Goal: Task Accomplishment & Management: Manage account settings

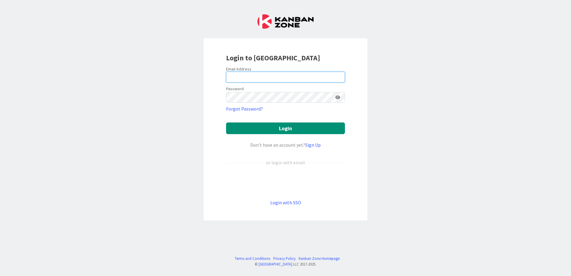
type input "[EMAIL_ADDRESS][DOMAIN_NAME]"
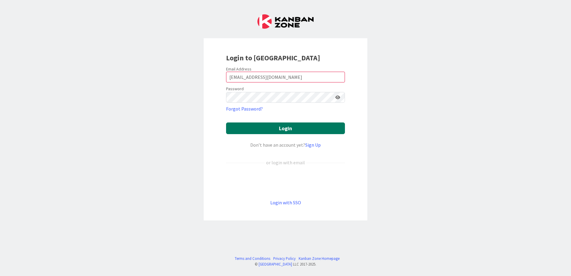
click at [324, 130] on button "Login" at bounding box center [285, 128] width 119 height 12
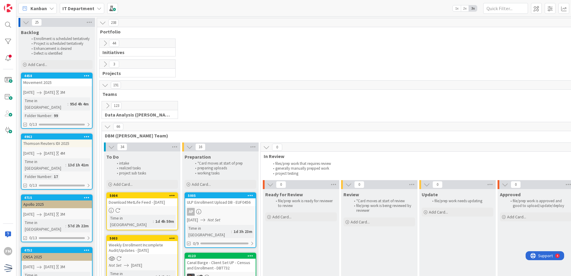
click at [106, 45] on icon at bounding box center [105, 43] width 7 height 7
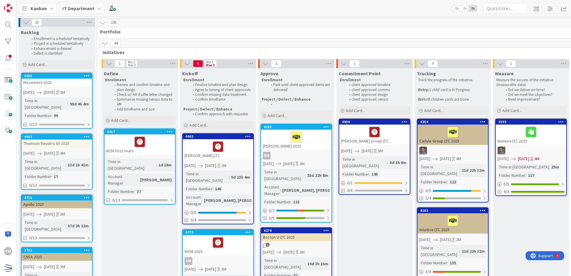
click at [105, 45] on icon at bounding box center [105, 43] width 7 height 7
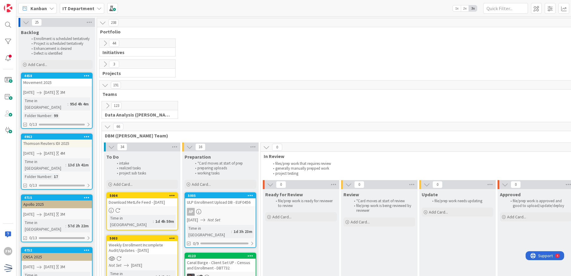
click at [108, 103] on icon at bounding box center [107, 105] width 7 height 7
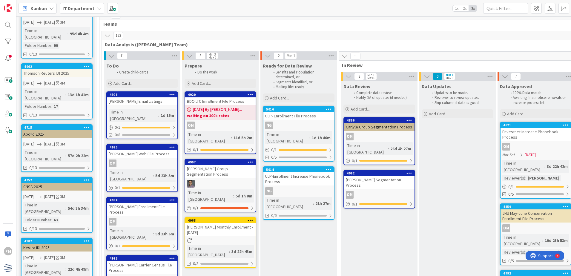
scroll to position [60, 0]
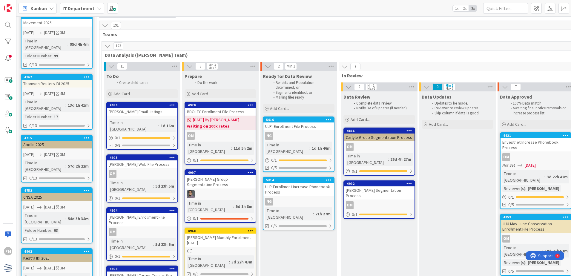
click at [108, 46] on icon at bounding box center [107, 46] width 7 height 7
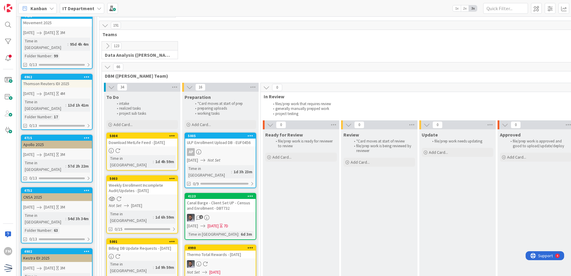
scroll to position [90, 0]
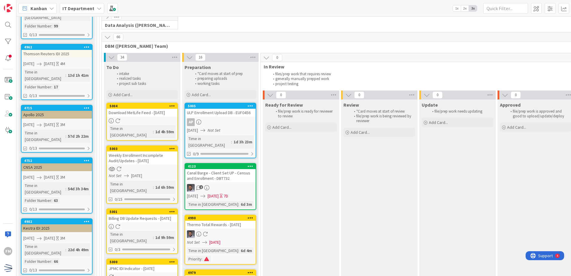
click at [108, 37] on icon at bounding box center [107, 37] width 7 height 7
